Goal: Find specific page/section: Find specific page/section

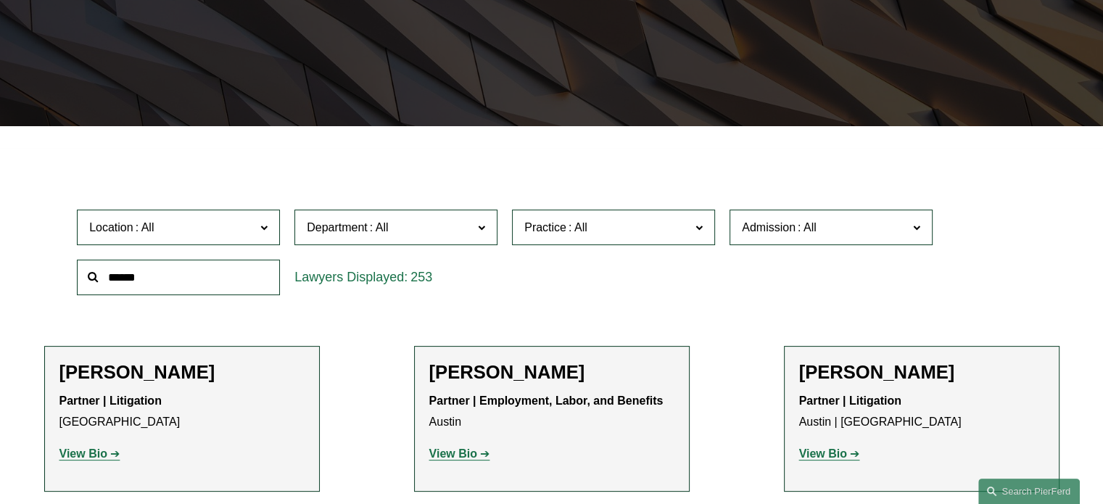
scroll to position [290, 0]
click at [113, 269] on input "text" at bounding box center [178, 278] width 203 height 36
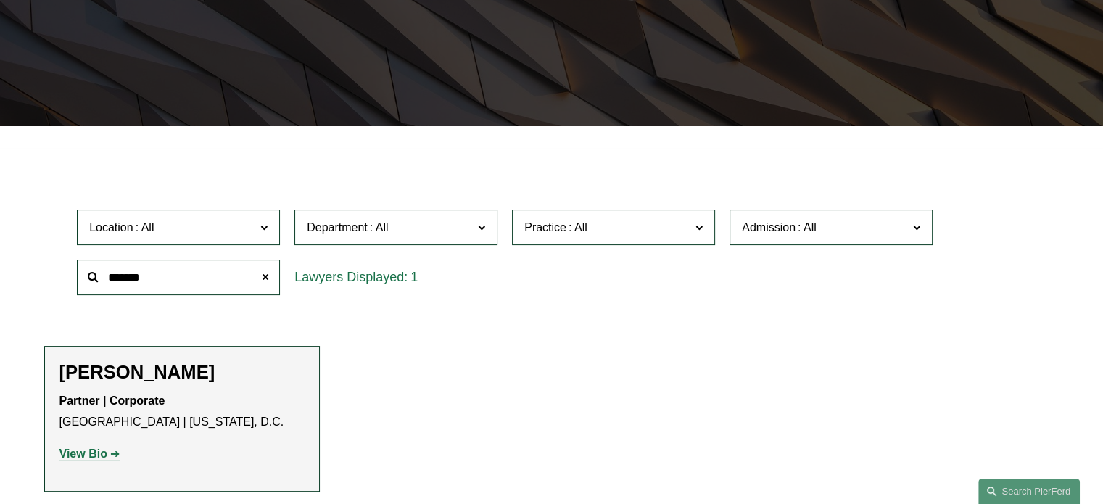
type input "*******"
click at [88, 456] on strong "View Bio" at bounding box center [83, 453] width 48 height 12
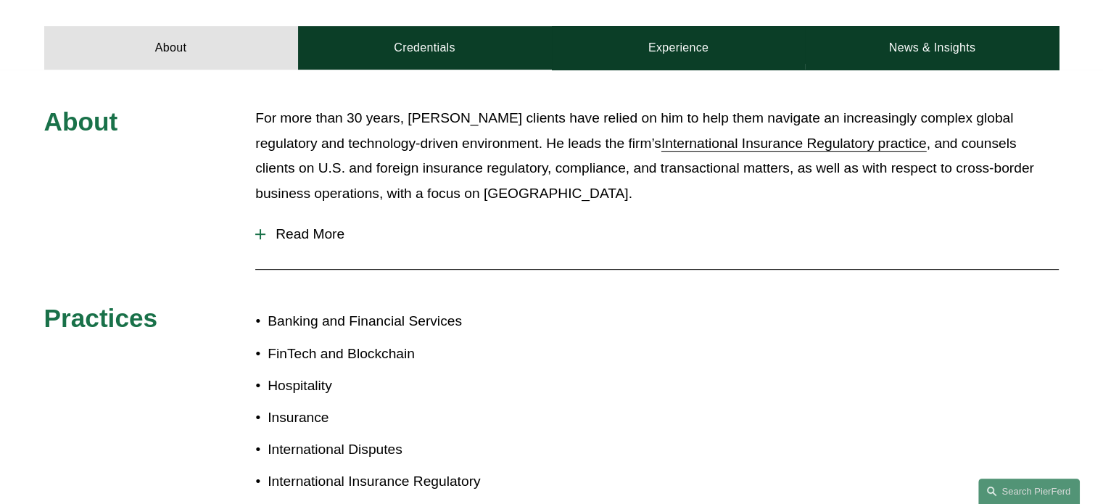
scroll to position [652, 0]
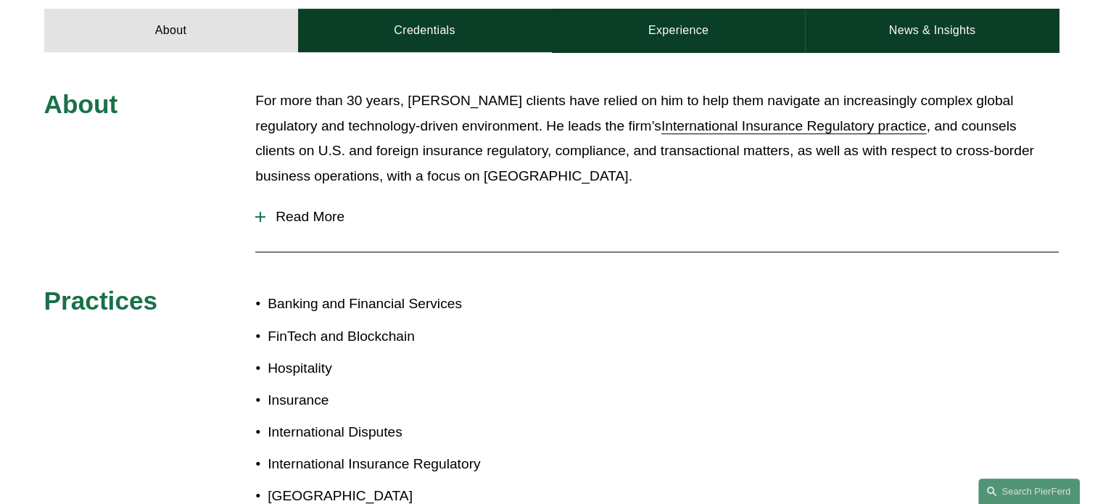
click at [257, 216] on div at bounding box center [260, 216] width 10 height 1
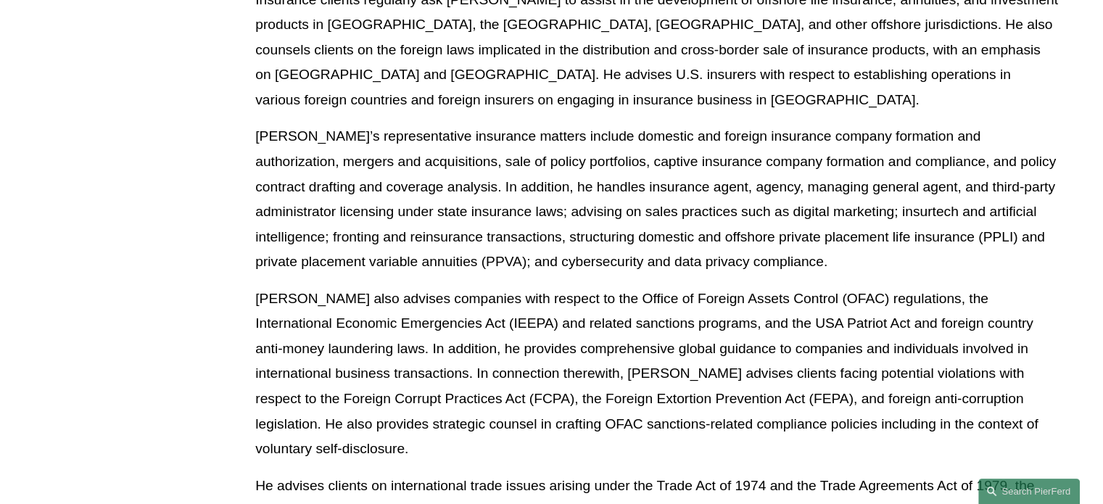
scroll to position [1377, 0]
